Goal: Transaction & Acquisition: Purchase product/service

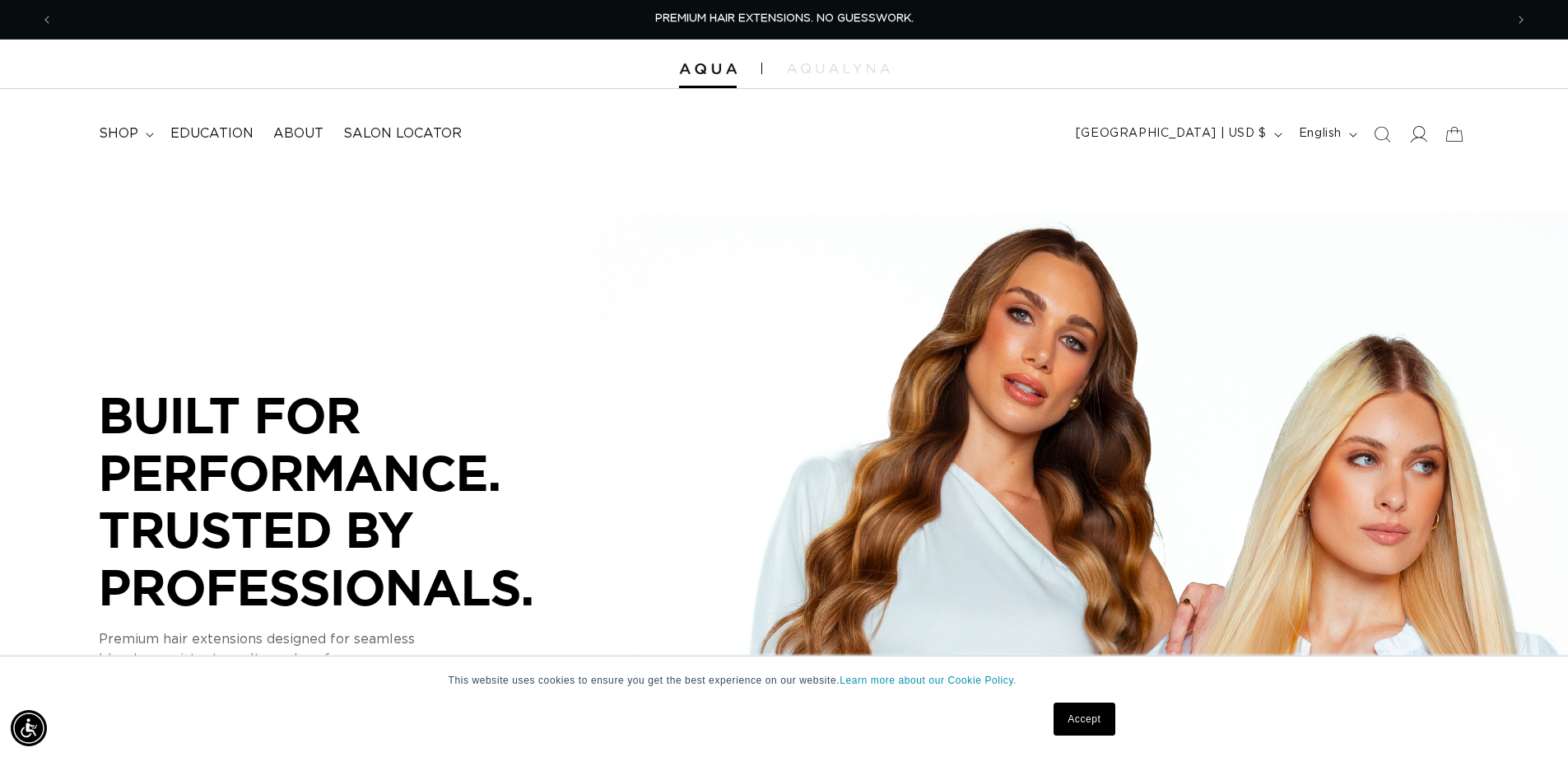
click at [1426, 142] on icon at bounding box center [1417, 133] width 18 height 18
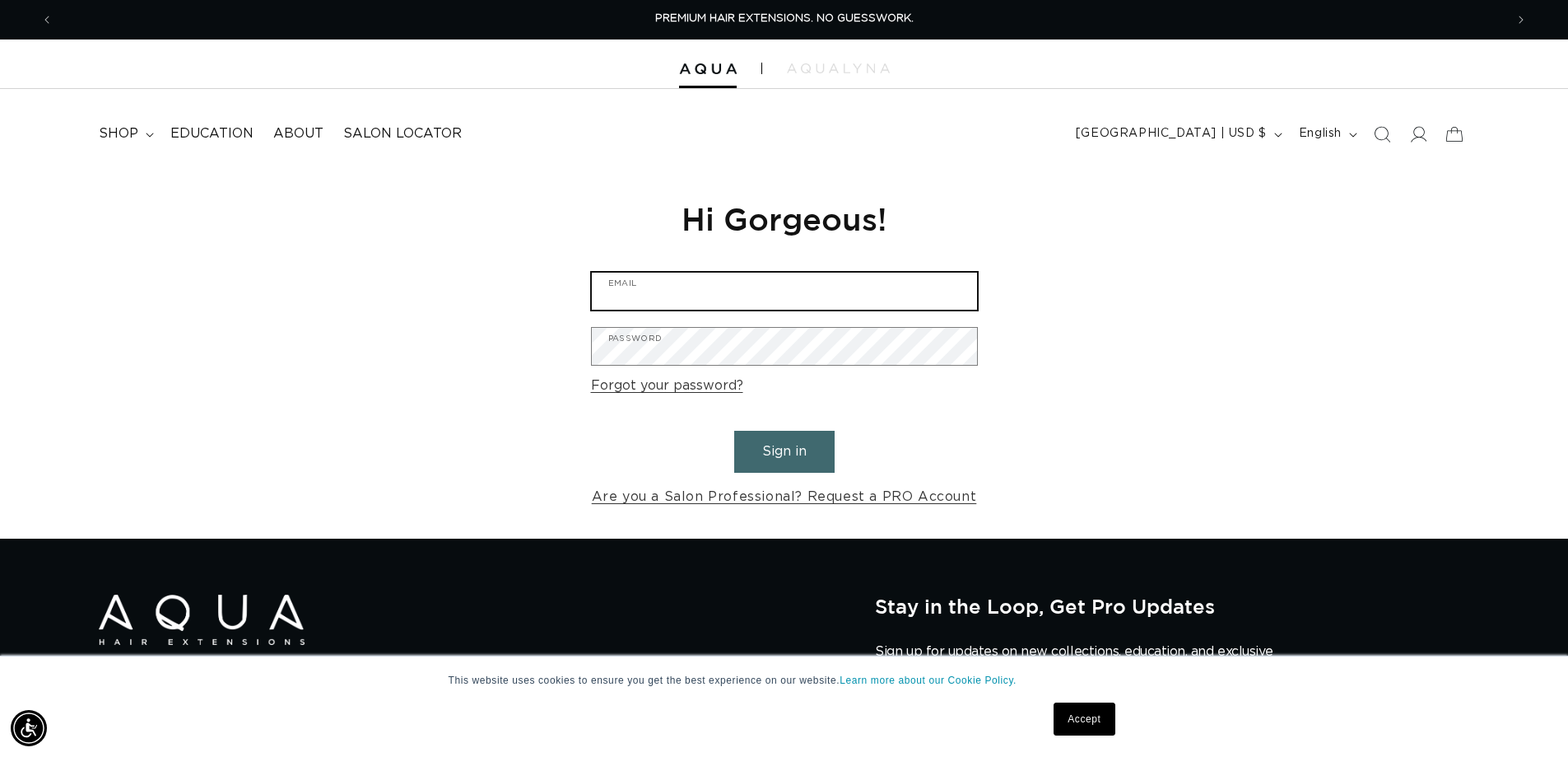
type input "[EMAIL_ADDRESS][DOMAIN_NAME]"
click at [784, 452] on button "Sign in" at bounding box center [784, 451] width 101 height 42
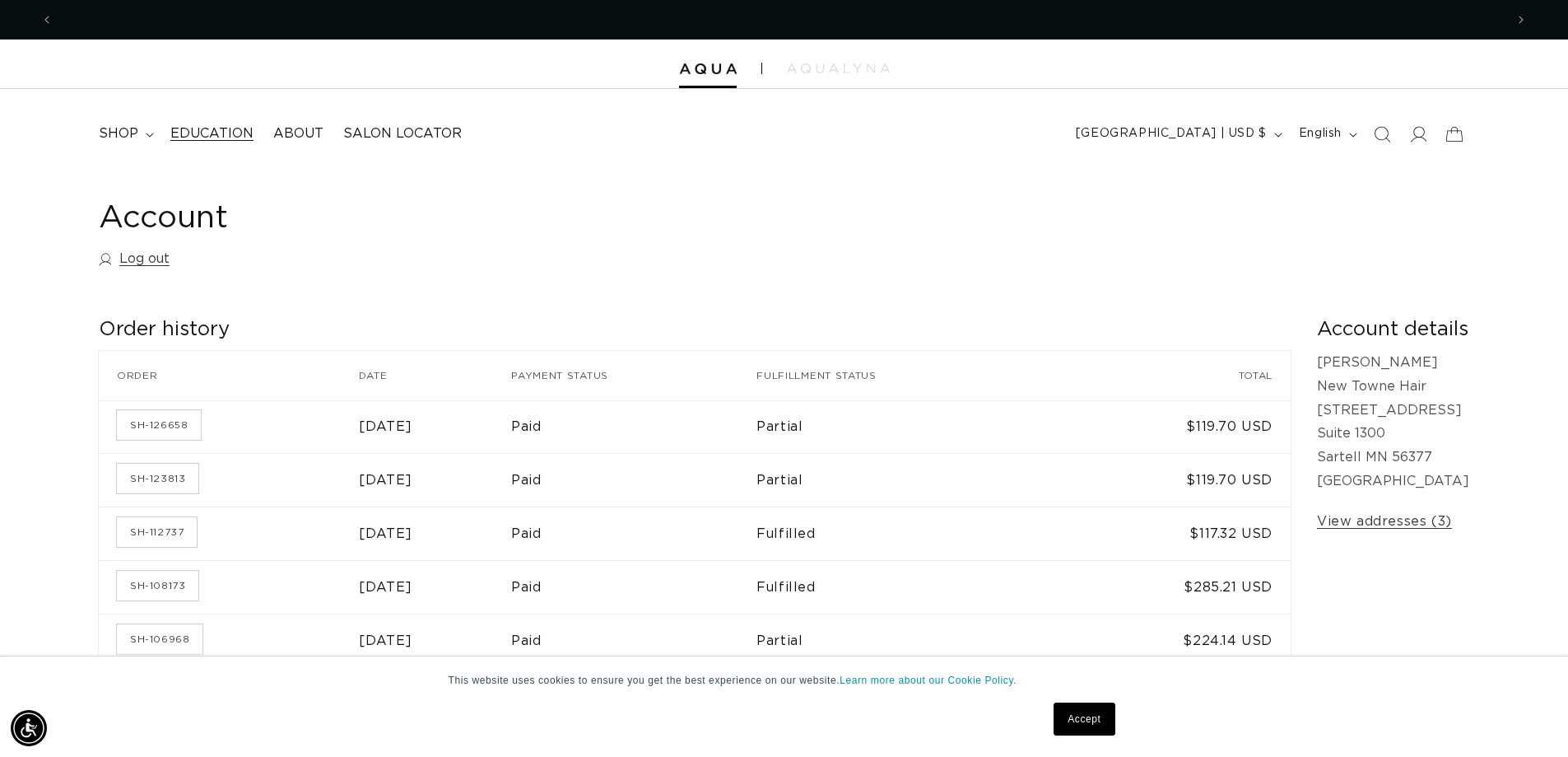
scroll to position [0, 1451]
click at [121, 130] on span "shop" at bounding box center [118, 133] width 40 height 18
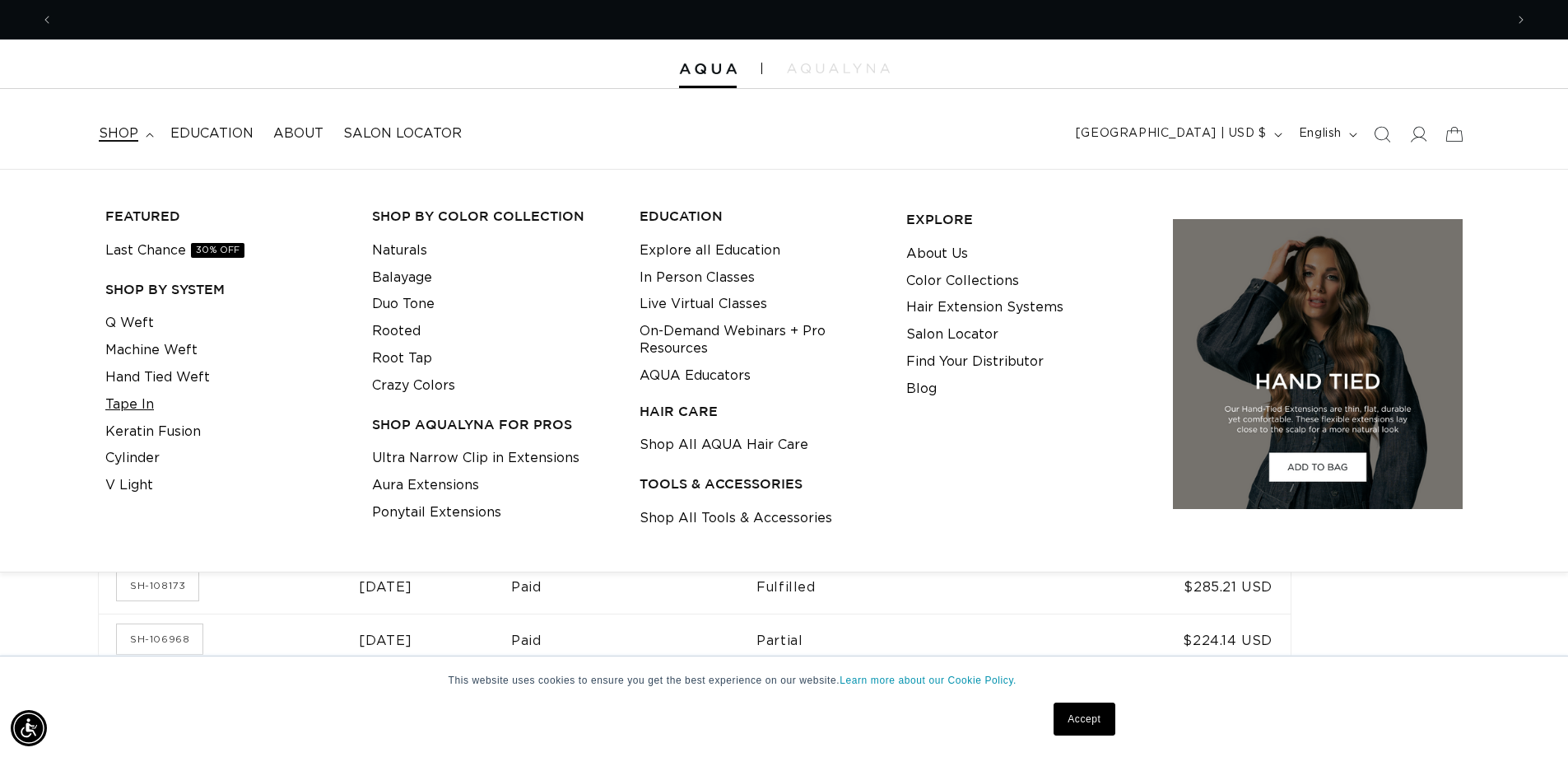
scroll to position [0, 2902]
click at [149, 423] on link "Keratin Fusion" at bounding box center [153, 431] width 95 height 27
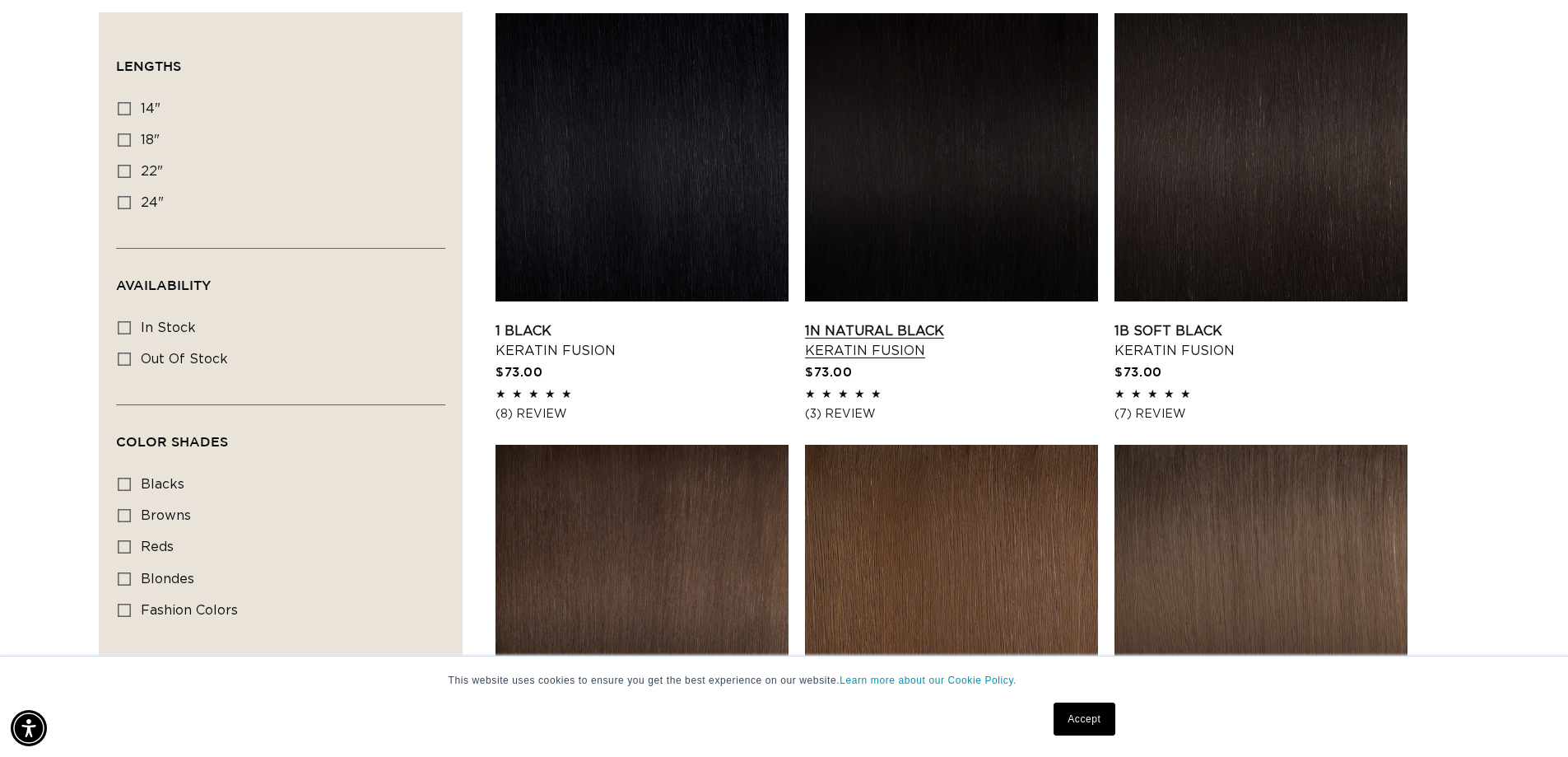
scroll to position [0, 1451]
click at [894, 329] on link "1N Natural Black Keratin Fusion" at bounding box center [951, 341] width 293 height 40
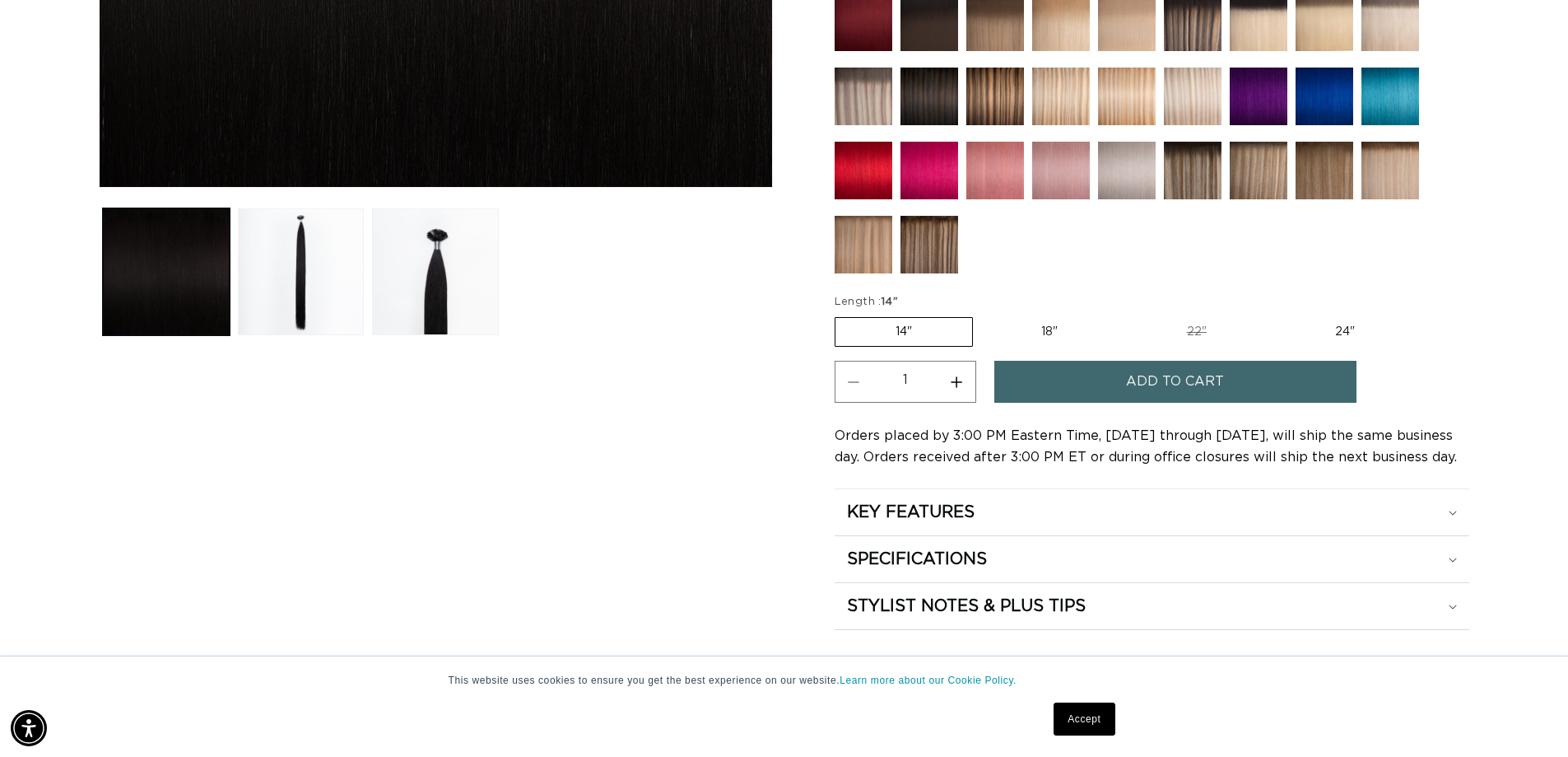
scroll to position [659, 0]
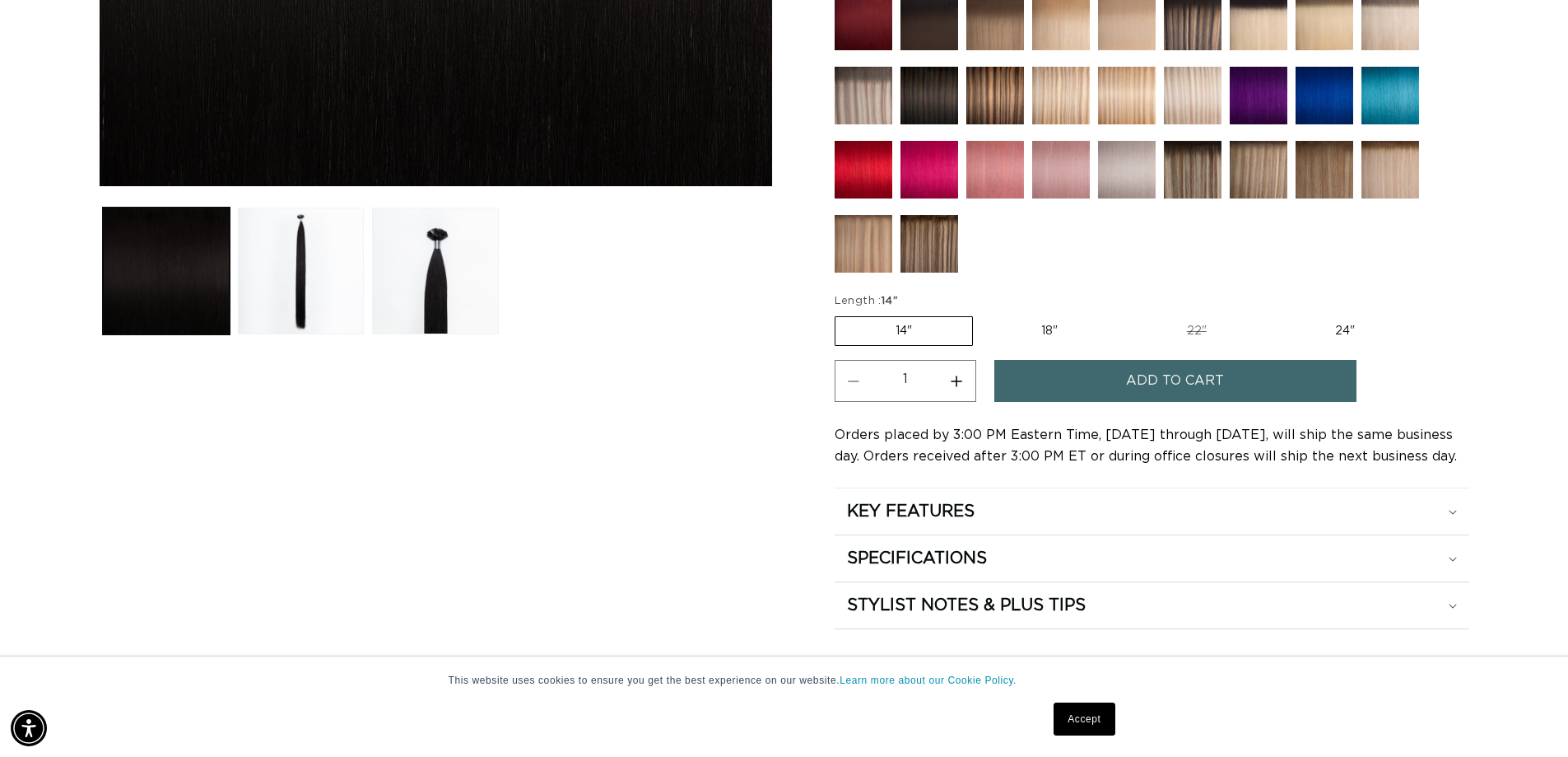
click at [1047, 339] on label "18" Variant sold out or unavailable" at bounding box center [1049, 330] width 137 height 28
click at [982, 314] on input "18" Variant sold out or unavailable" at bounding box center [981, 313] width 1 height 1
radio input "true"
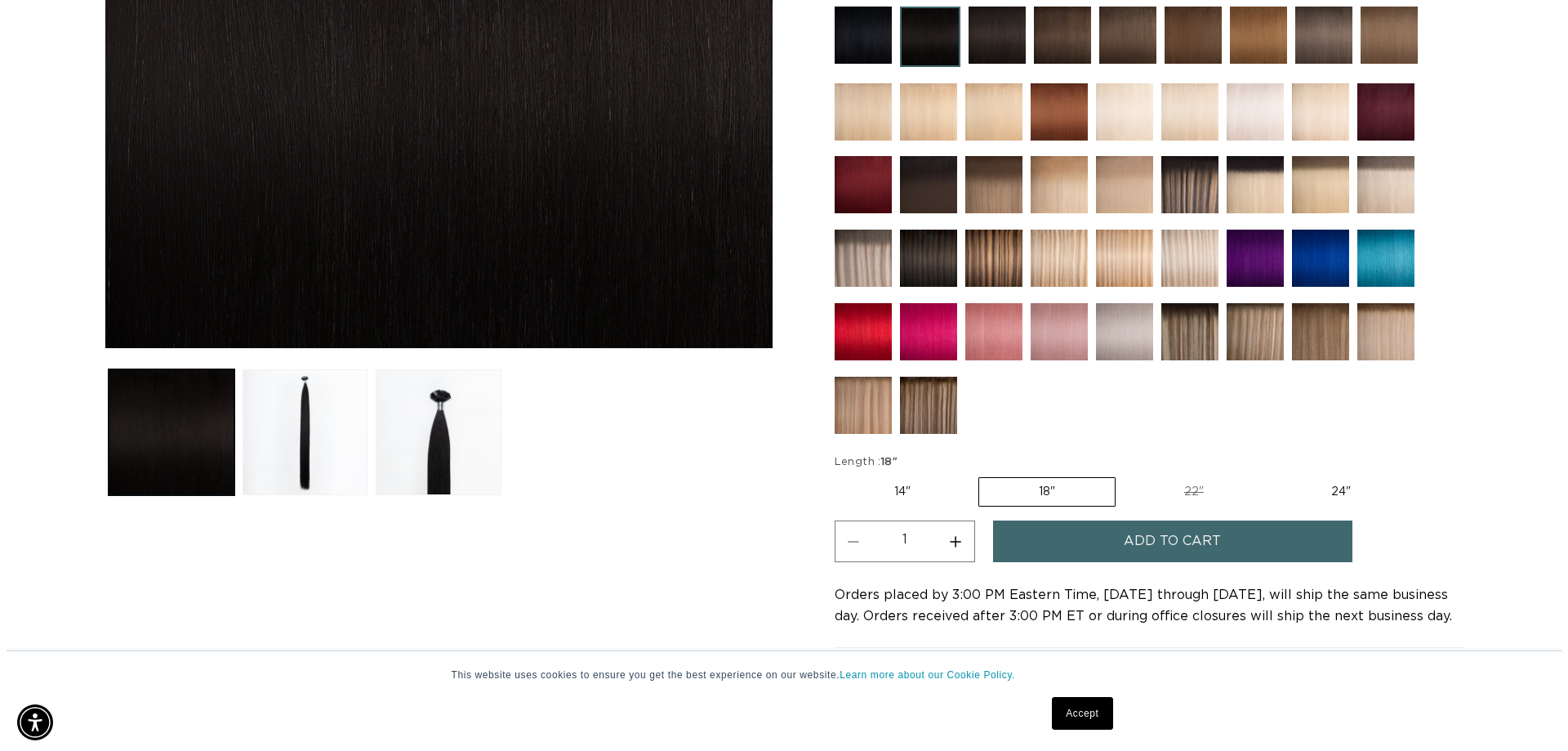
scroll to position [0, 2880]
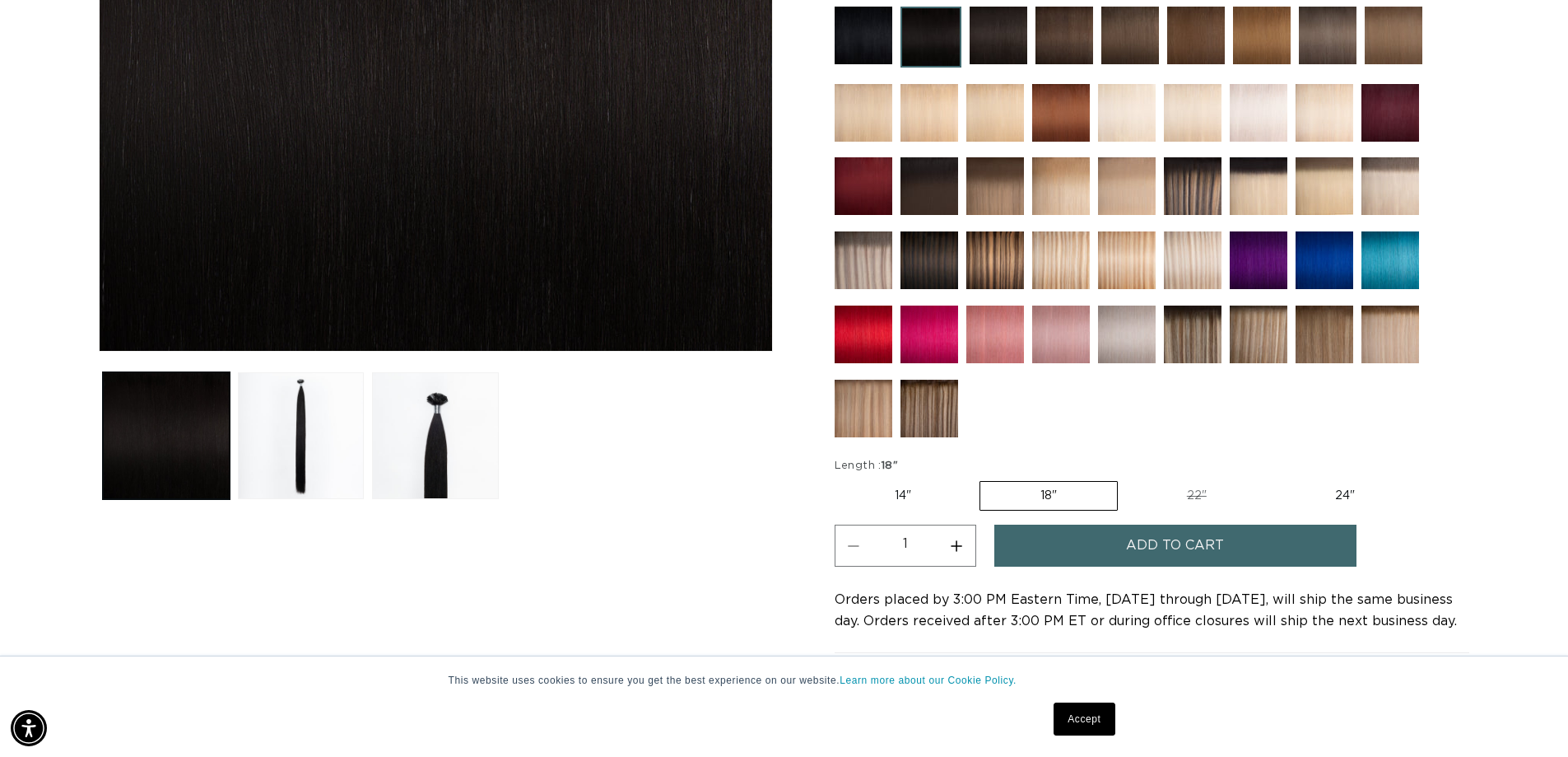
click at [952, 550] on button "Increase quantity for 1N Natural Black - Keratin Fusion" at bounding box center [957, 545] width 37 height 42
type input "2"
click at [1130, 556] on span "Add to cart" at bounding box center [1175, 545] width 98 height 42
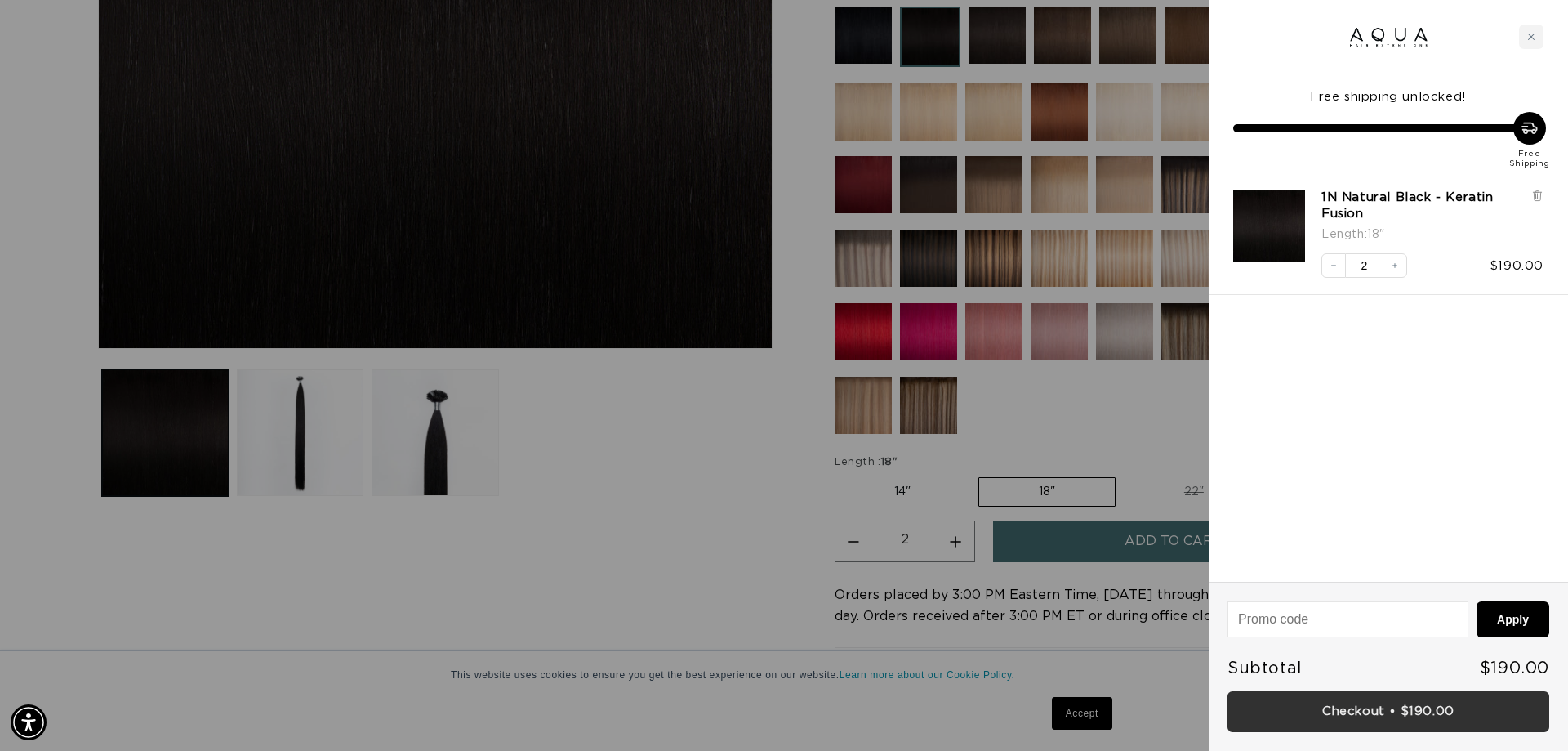
scroll to position [0, 1452]
click at [1399, 717] on link "Checkout • $190.00" at bounding box center [1388, 712] width 322 height 41
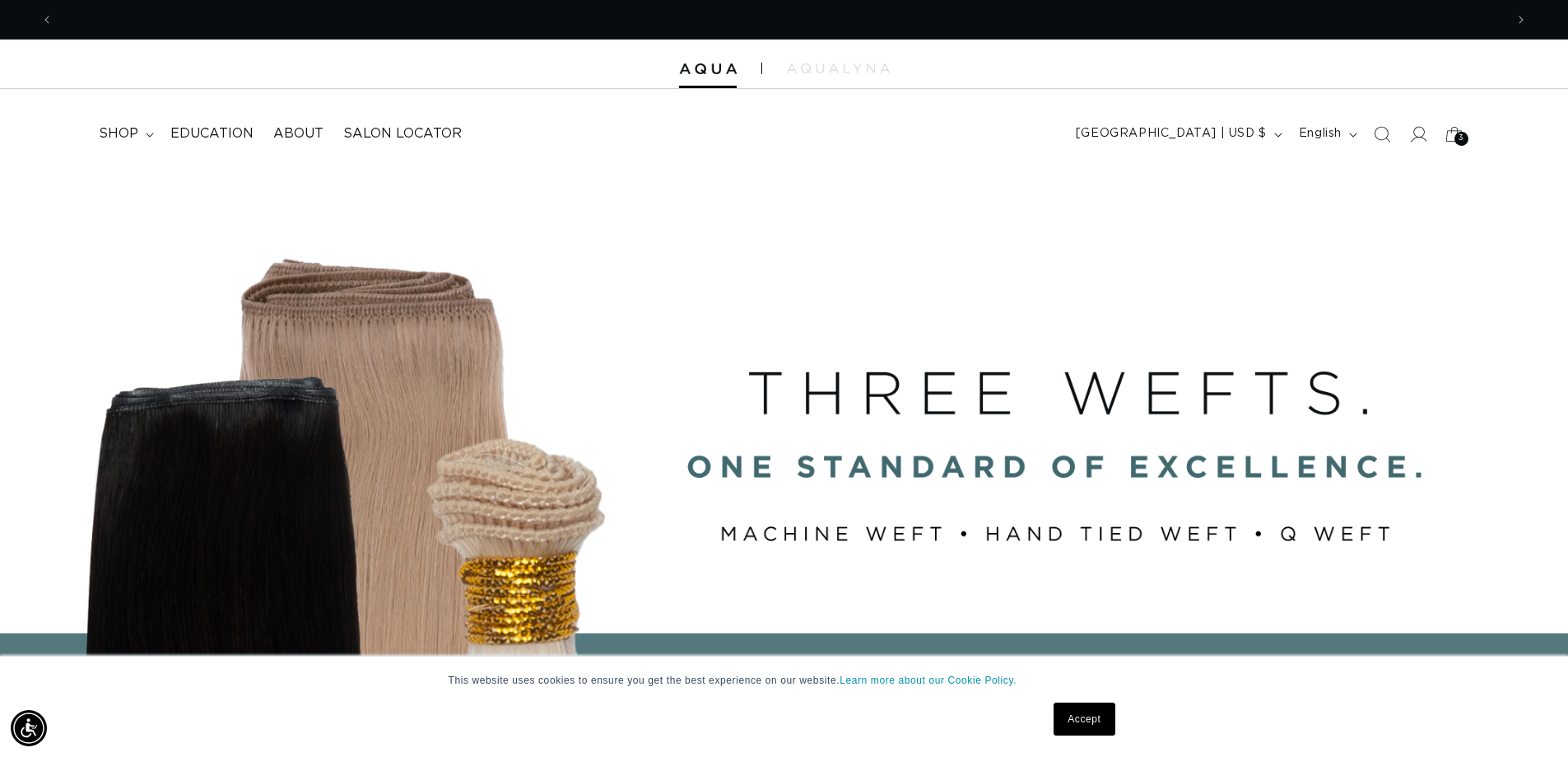
scroll to position [0, 1451]
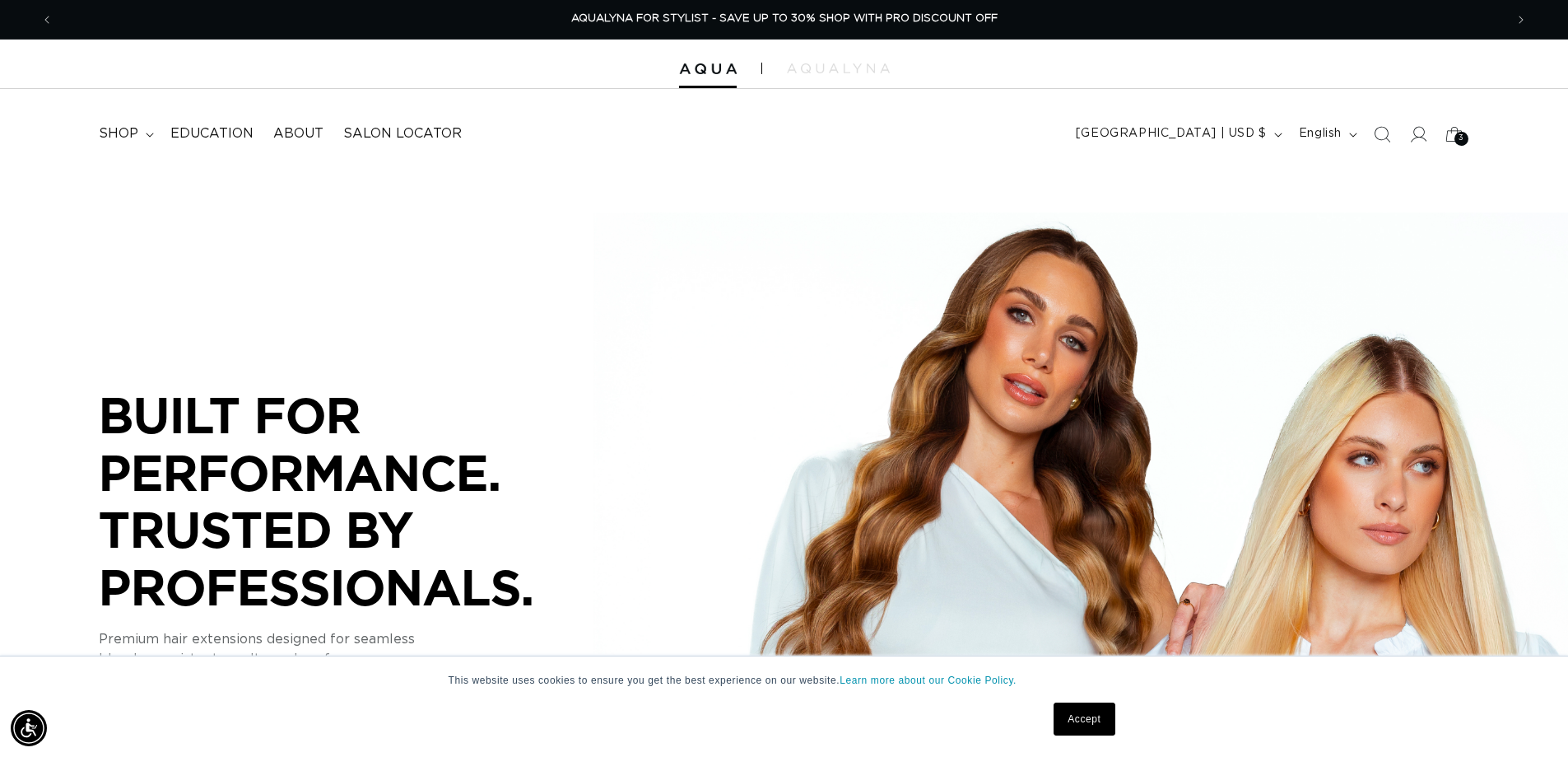
click at [1438, 136] on icon at bounding box center [1453, 133] width 36 height 36
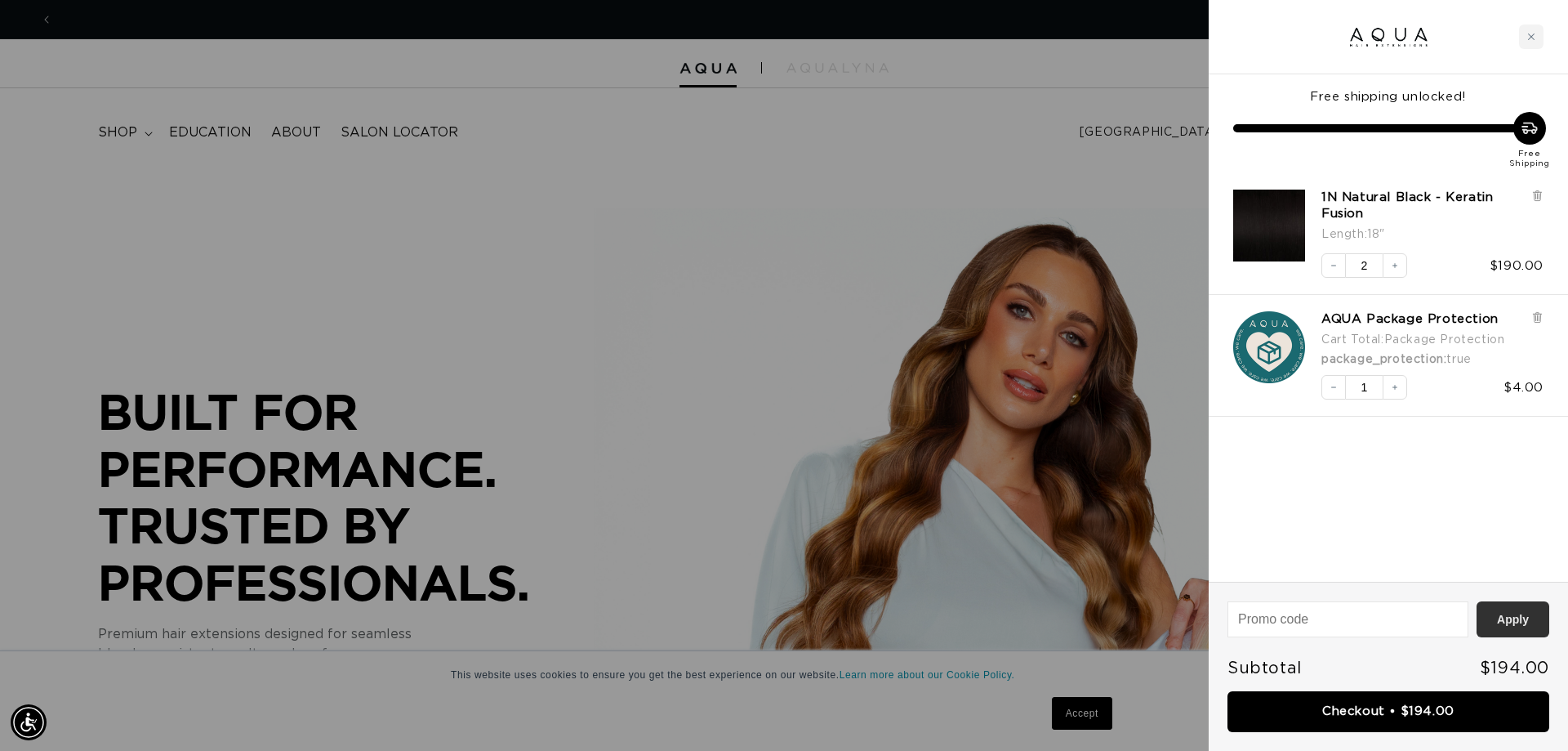
scroll to position [0, 0]
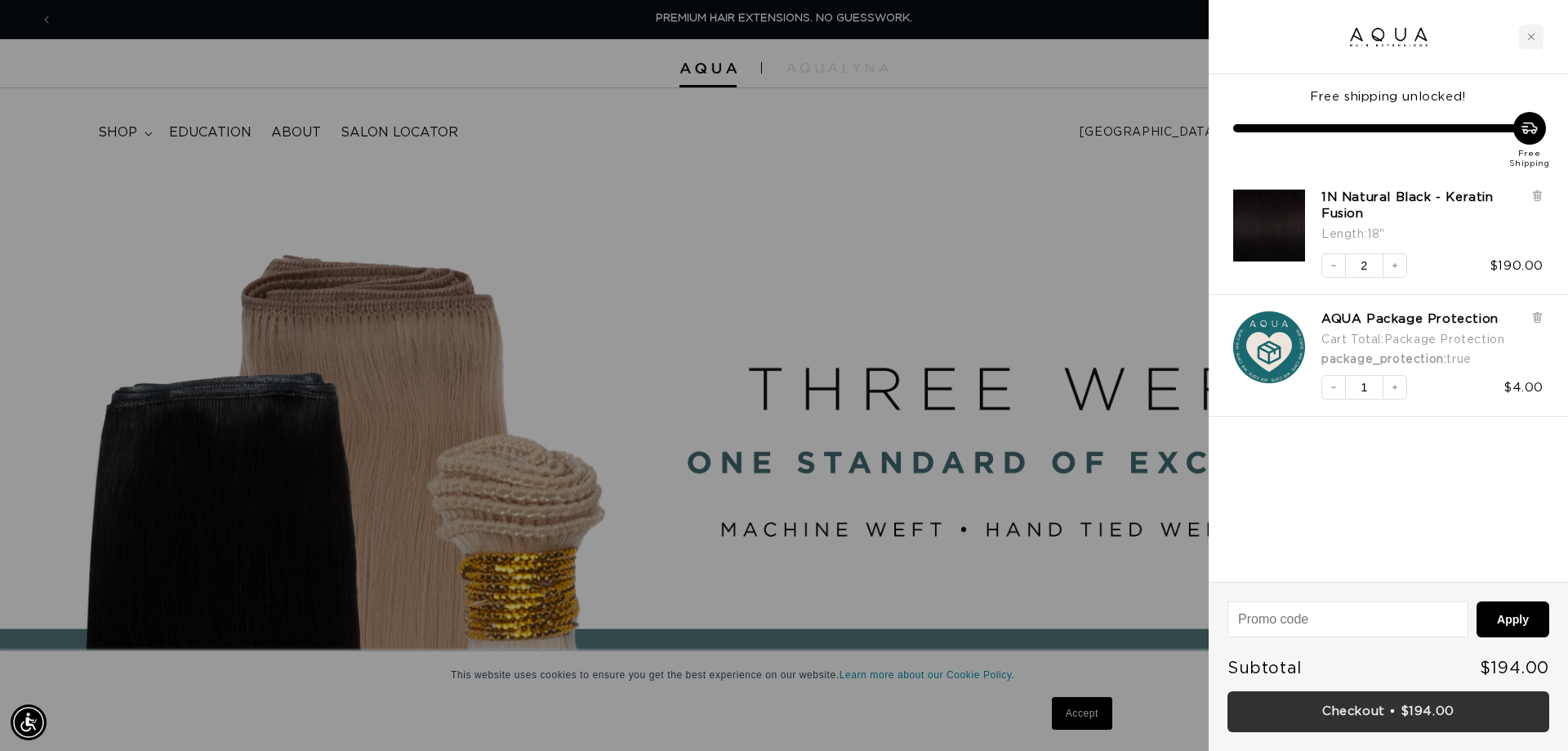
click at [1441, 710] on link "Checkout • $194.00" at bounding box center [1388, 712] width 322 height 41
